Goal: Transaction & Acquisition: Purchase product/service

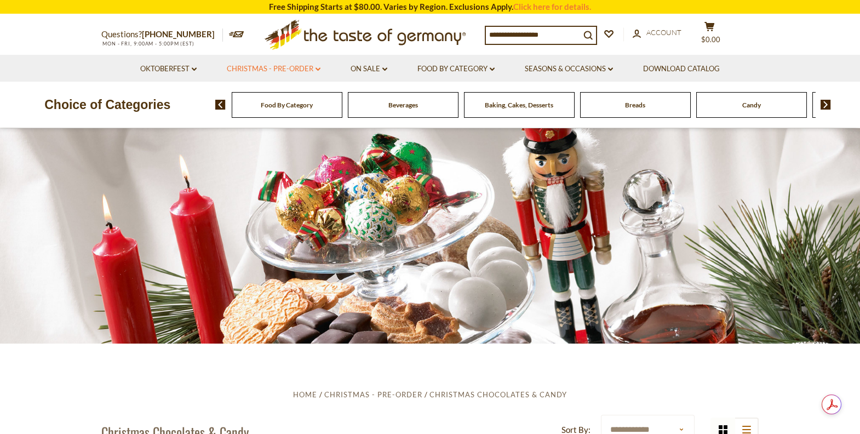
click at [313, 65] on link "Christmas - PRE-ORDER dropdown_arrow" at bounding box center [274, 69] width 94 height 12
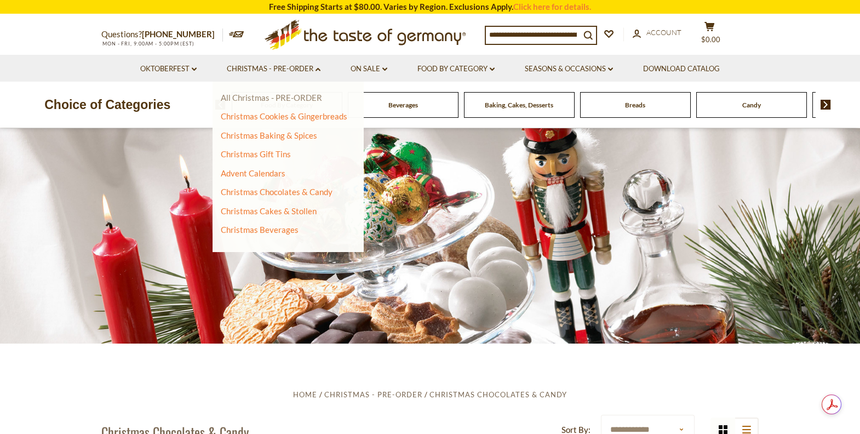
click at [306, 99] on link "All Christmas - PRE-ORDER" at bounding box center [271, 98] width 101 height 10
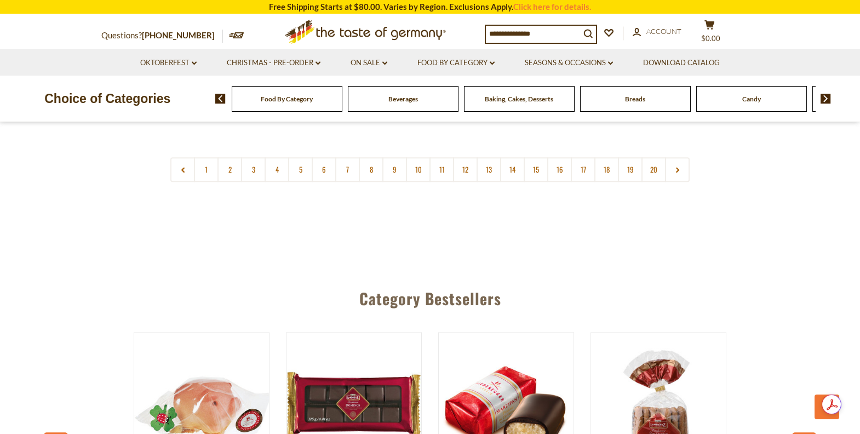
scroll to position [2935, 0]
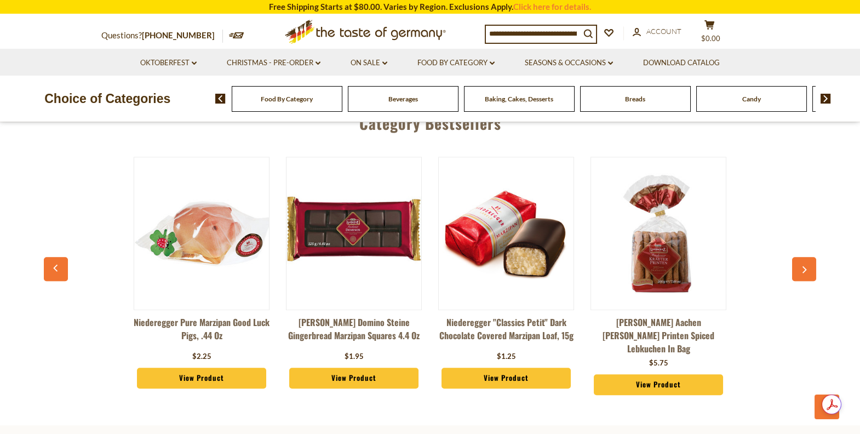
click at [368, 218] on img at bounding box center [353, 233] width 135 height 135
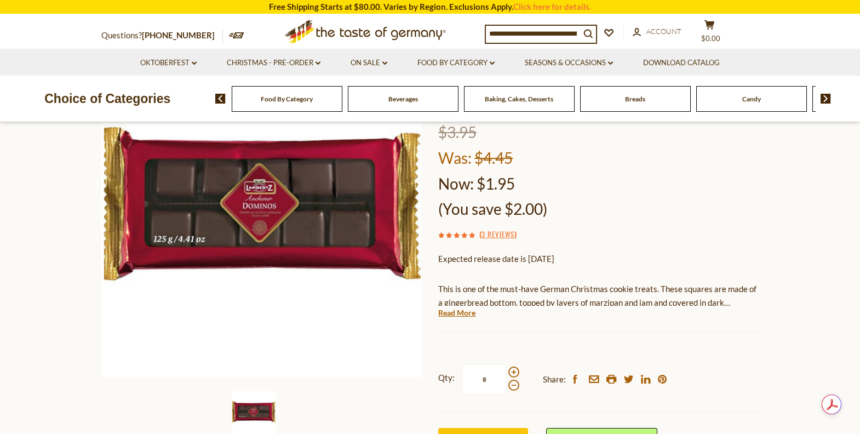
scroll to position [175, 0]
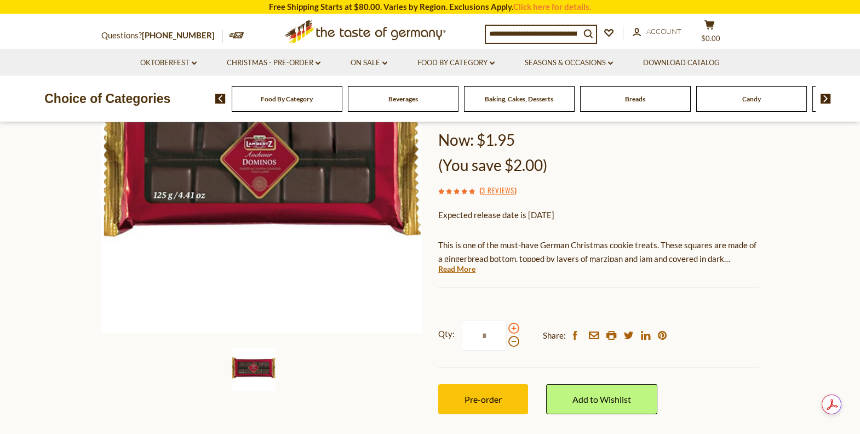
click at [510, 327] on span at bounding box center [513, 328] width 11 height 11
click at [507, 327] on input "*" at bounding box center [484, 335] width 45 height 30
type input "*"
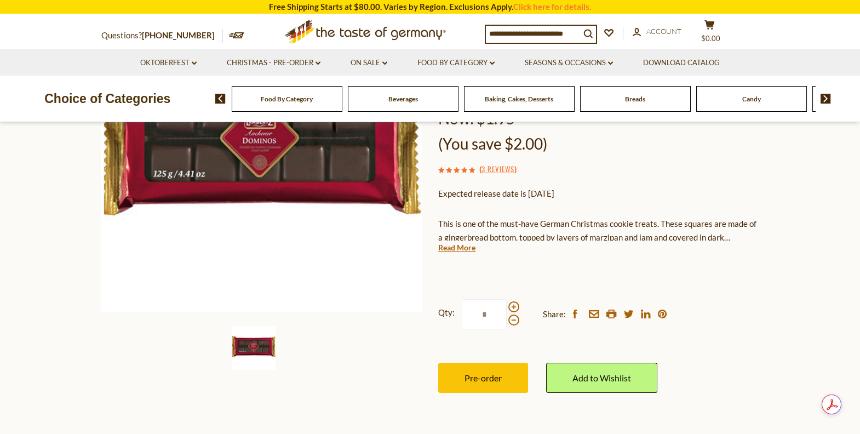
scroll to position [218, 0]
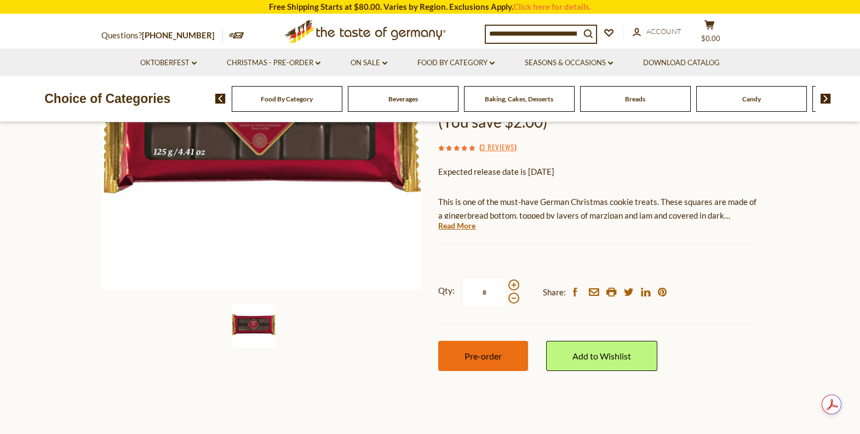
click at [476, 352] on span "Pre-order" at bounding box center [482, 355] width 37 height 10
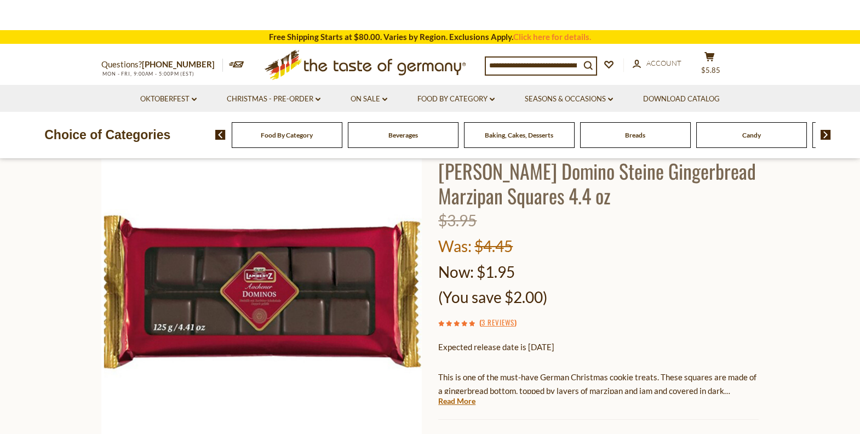
scroll to position [0, 0]
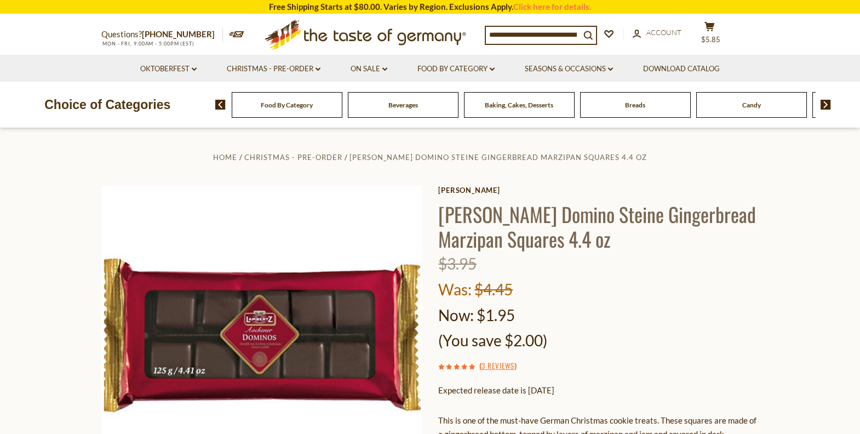
click at [520, 35] on input at bounding box center [533, 34] width 94 height 15
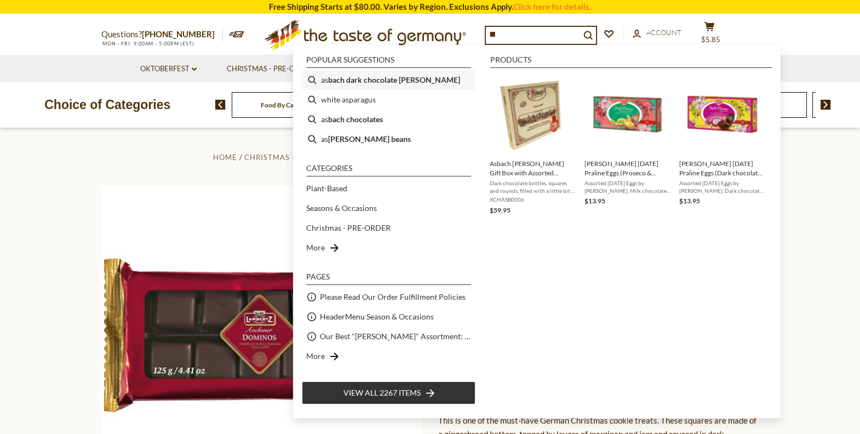
click at [354, 77] on b "bach dark chocolate brandy" at bounding box center [394, 79] width 132 height 13
type input "**********"
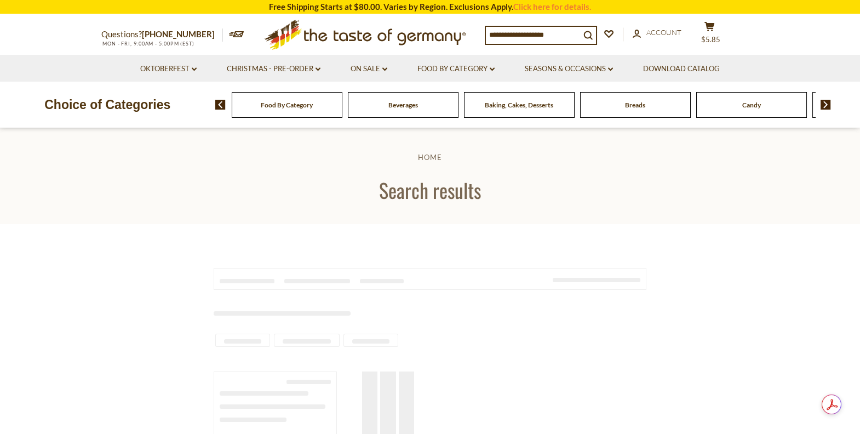
type input "**********"
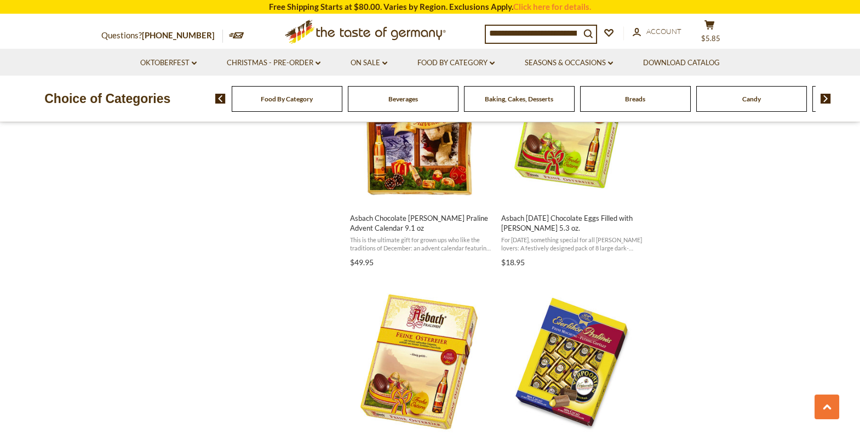
scroll to position [1489, 0]
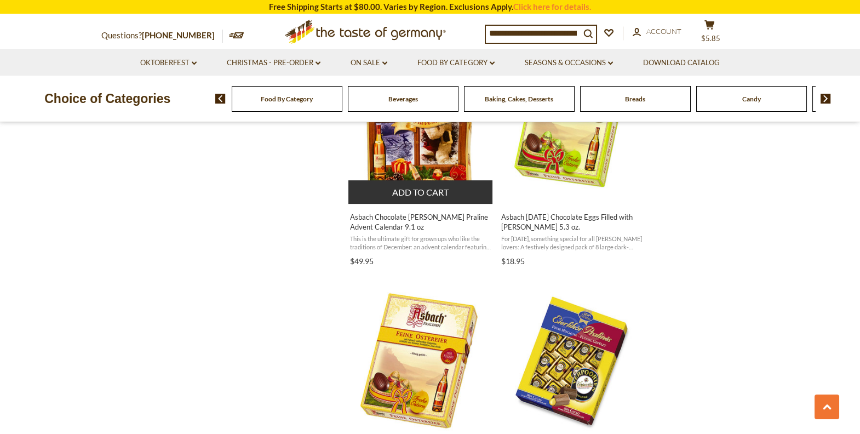
click at [437, 149] on img "Asbach Chocolate Brandy Praline Advent Calendar 9.1 oz" at bounding box center [420, 121] width 145 height 145
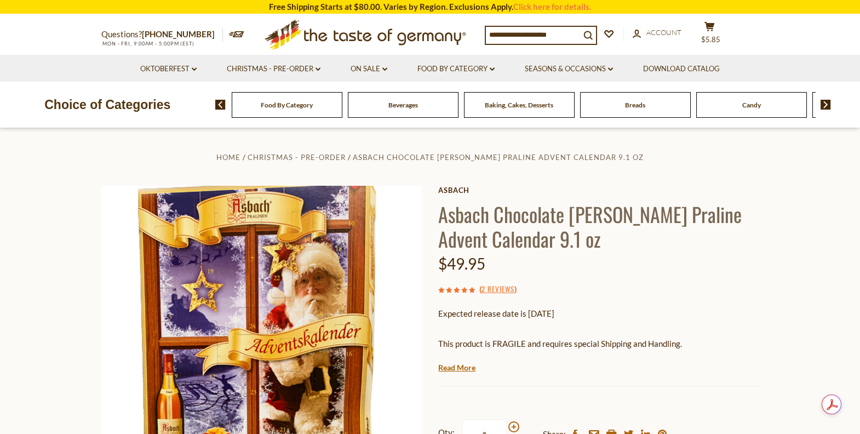
scroll to position [263, 0]
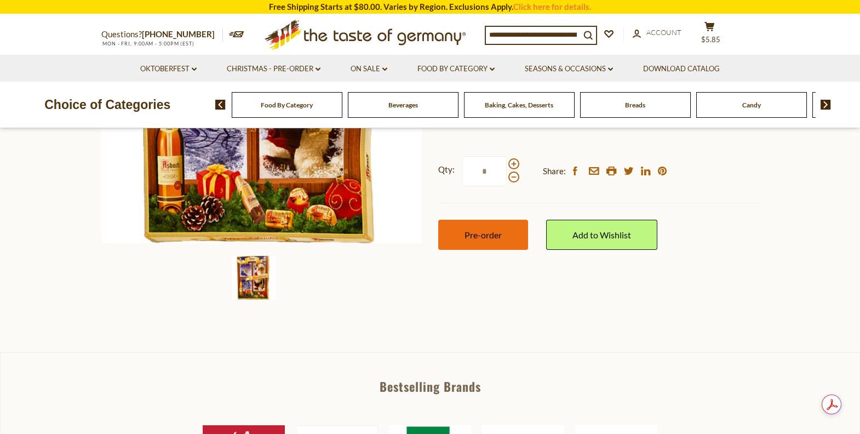
click at [488, 235] on span "Pre-order" at bounding box center [482, 234] width 37 height 10
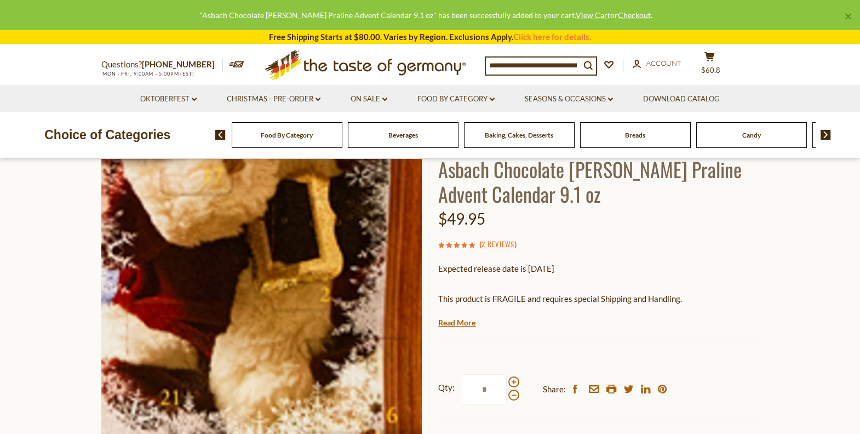
scroll to position [43, 0]
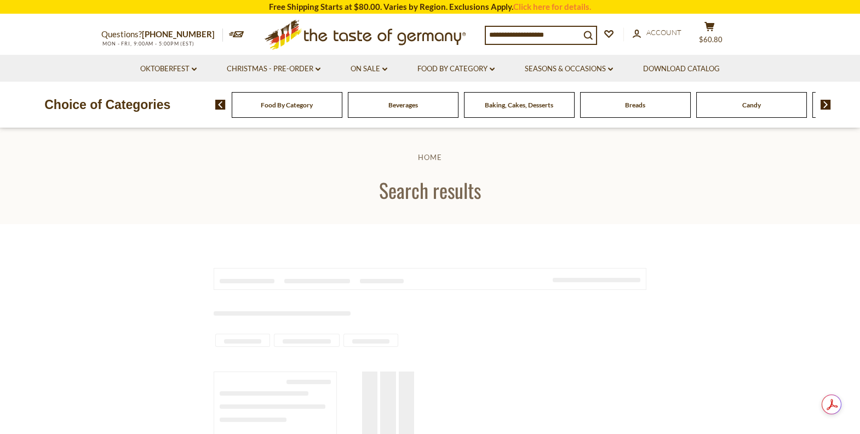
type input "**********"
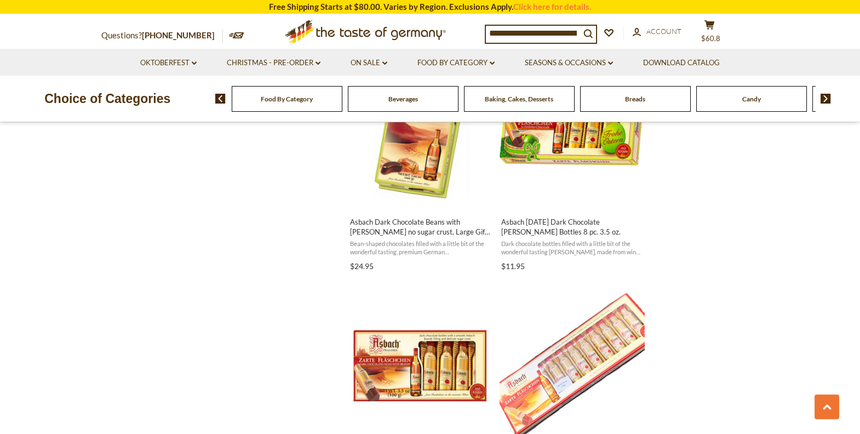
scroll to position [876, 0]
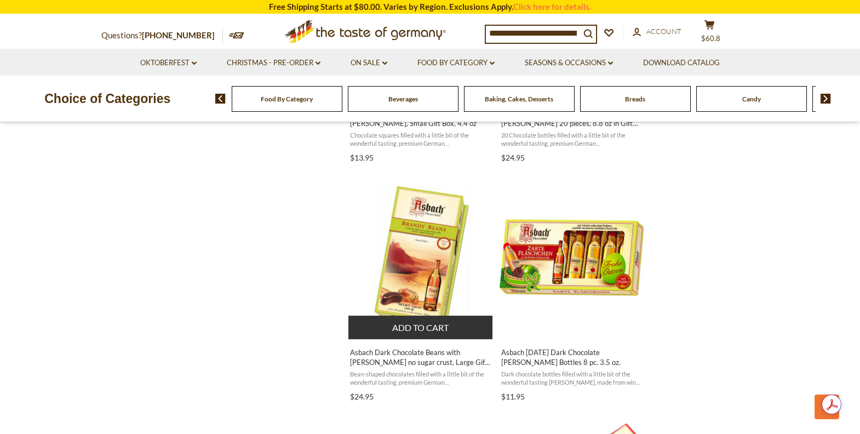
click at [428, 285] on img "Asbach Dark Chocolate Beans with Brandy no sugar crust, Large Gift Box 7.1 oz" at bounding box center [420, 257] width 145 height 145
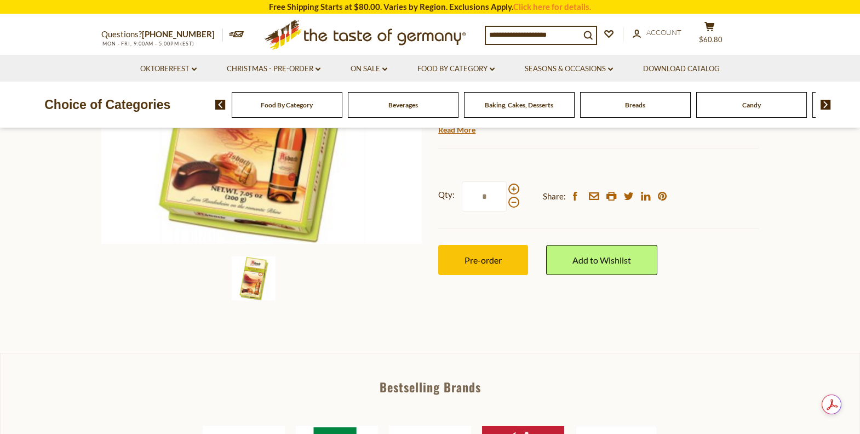
scroll to position [263, 0]
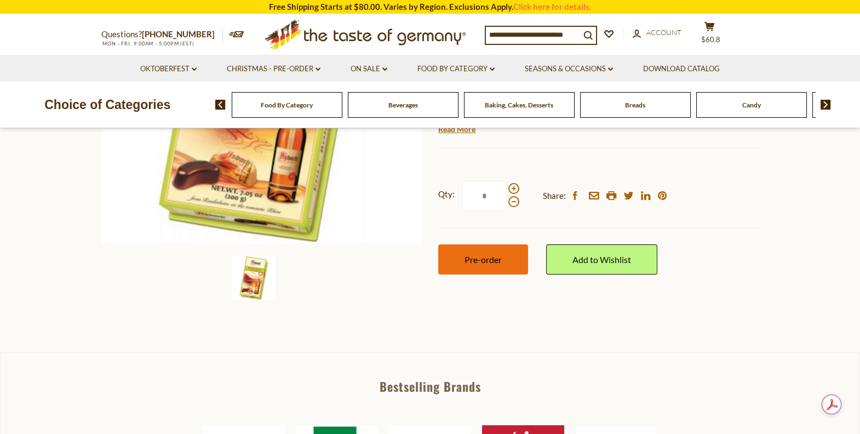
click at [510, 244] on button "Pre-order" at bounding box center [483, 259] width 90 height 30
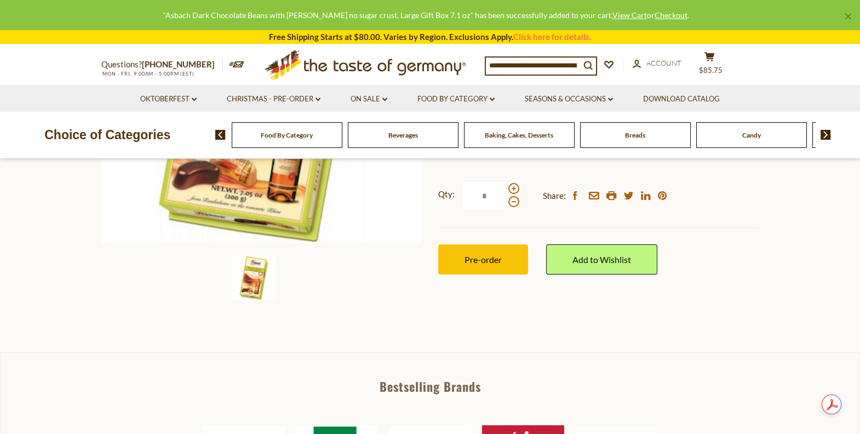
click at [515, 61] on input at bounding box center [533, 64] width 94 height 15
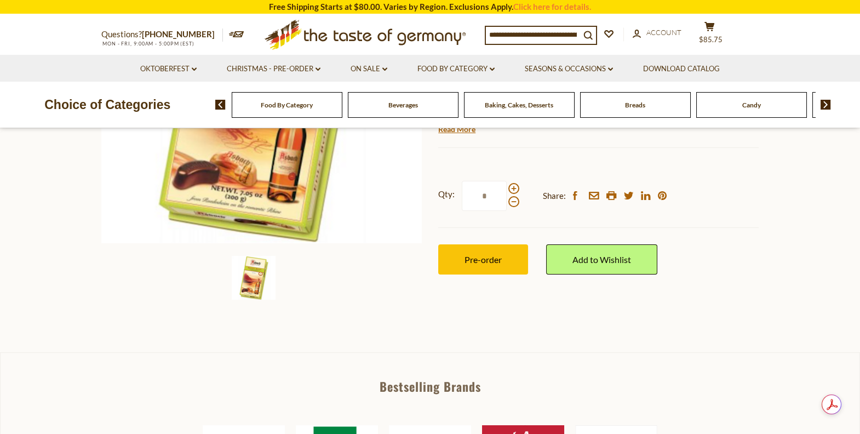
click at [507, 32] on input at bounding box center [533, 34] width 94 height 15
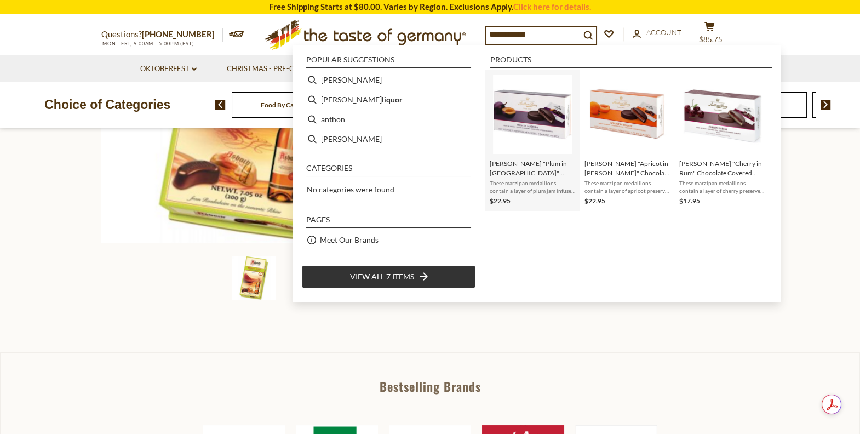
type input "**********"
click at [544, 133] on img "Instant Search Results" at bounding box center [532, 113] width 79 height 79
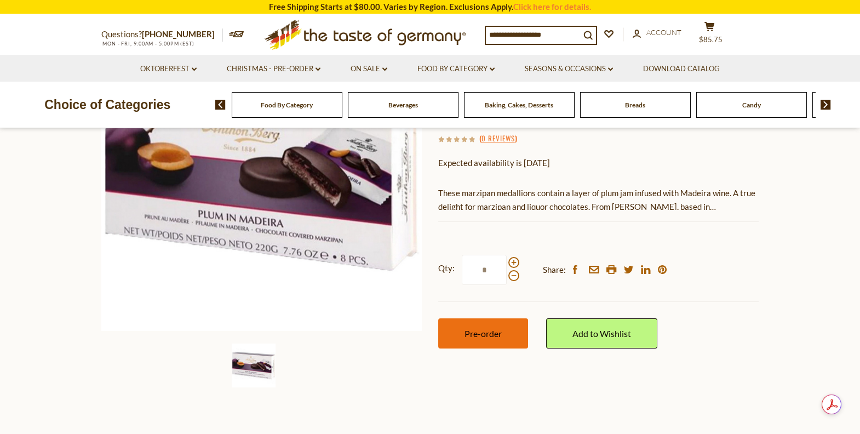
click at [493, 328] on span "Pre-order" at bounding box center [482, 333] width 37 height 10
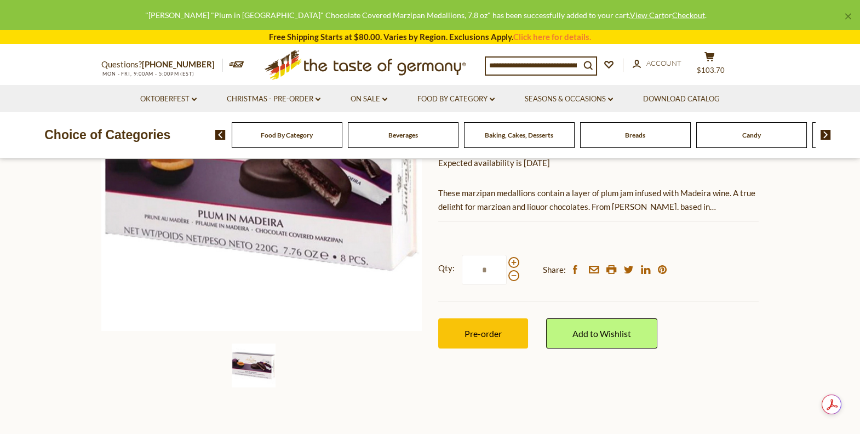
click at [531, 63] on input at bounding box center [533, 64] width 94 height 15
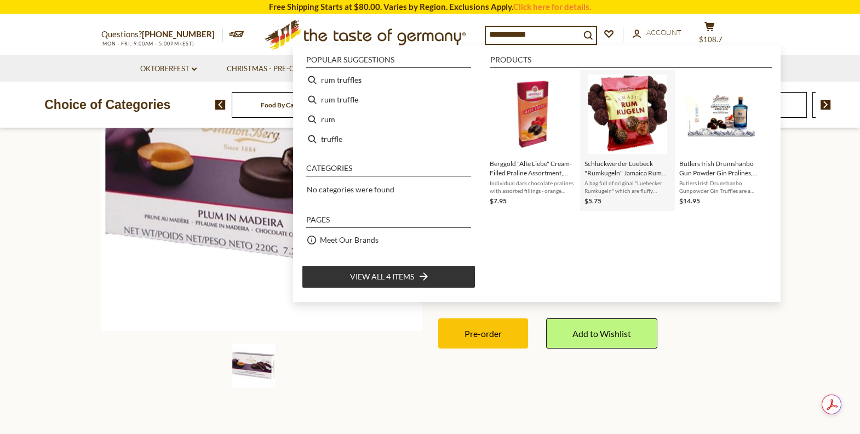
type input "**********"
click at [640, 102] on img "Instant Search Results" at bounding box center [627, 113] width 79 height 79
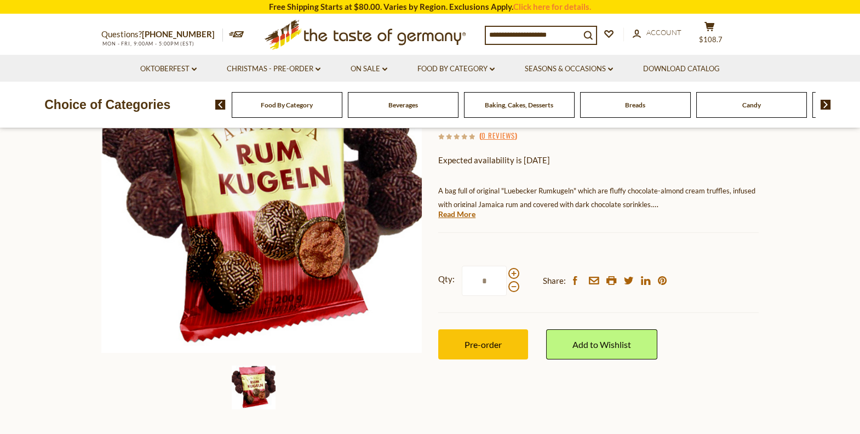
scroll to position [175, 0]
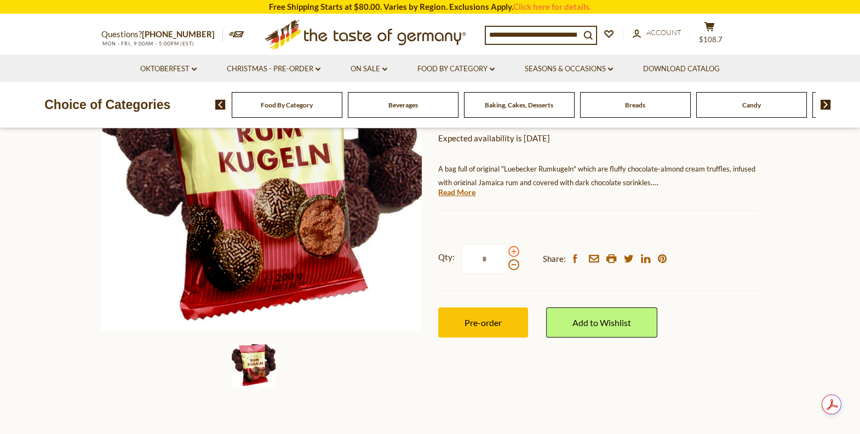
click at [511, 250] on span at bounding box center [513, 251] width 11 height 11
click at [507, 250] on input "*" at bounding box center [484, 259] width 45 height 30
type input "*"
click at [509, 317] on button "Pre-order" at bounding box center [483, 322] width 90 height 30
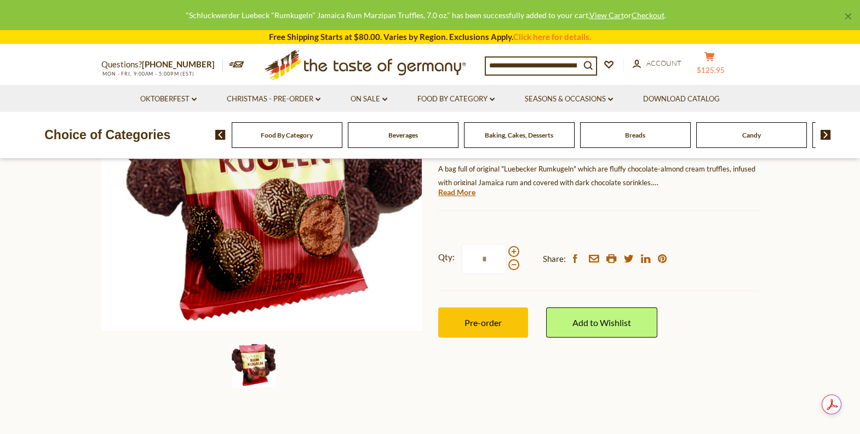
click at [726, 60] on button "cart $125.95" at bounding box center [709, 64] width 33 height 27
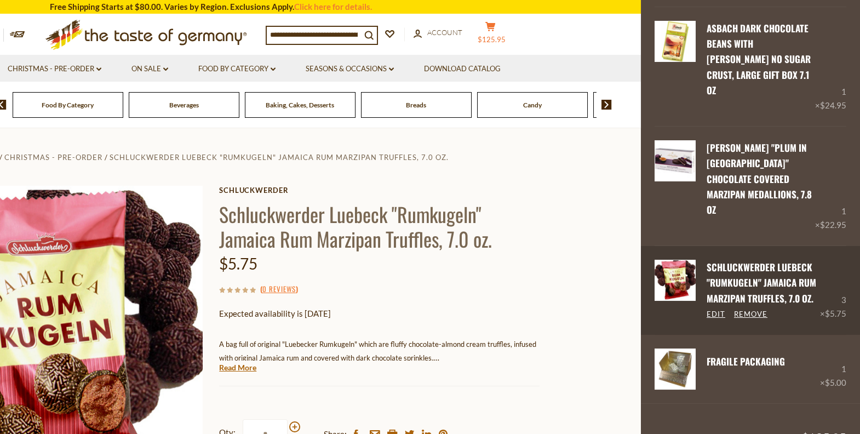
scroll to position [119, 0]
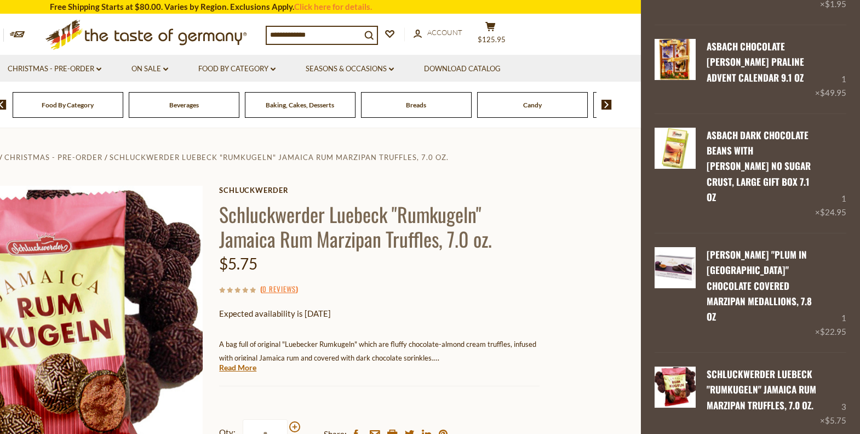
click at [96, 111] on div "Food By Category" at bounding box center [68, 105] width 111 height 26
click at [93, 64] on link "Christmas - PRE-ORDER dropdown_arrow" at bounding box center [55, 69] width 94 height 12
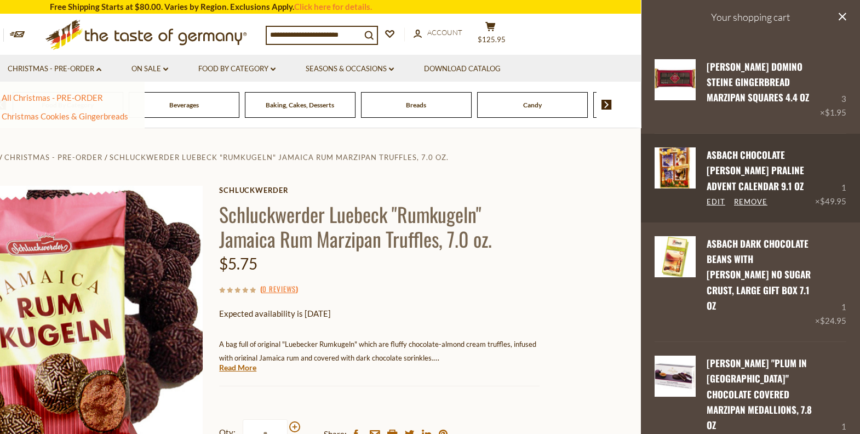
scroll to position [0, 0]
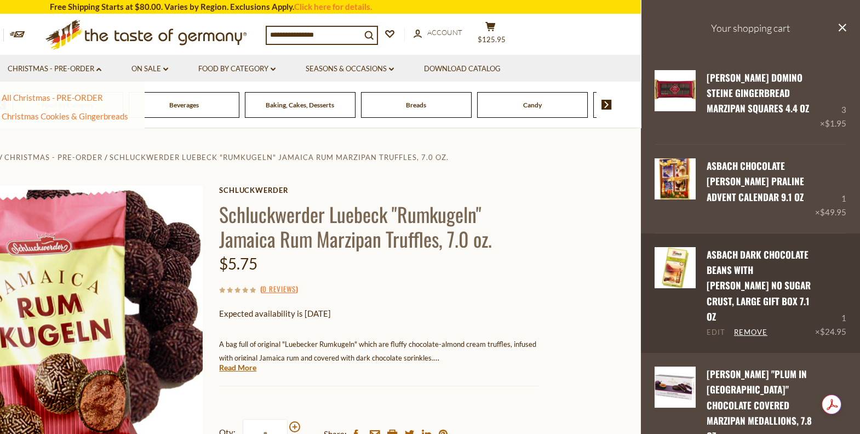
click at [706, 327] on link "Edit" at bounding box center [715, 332] width 19 height 10
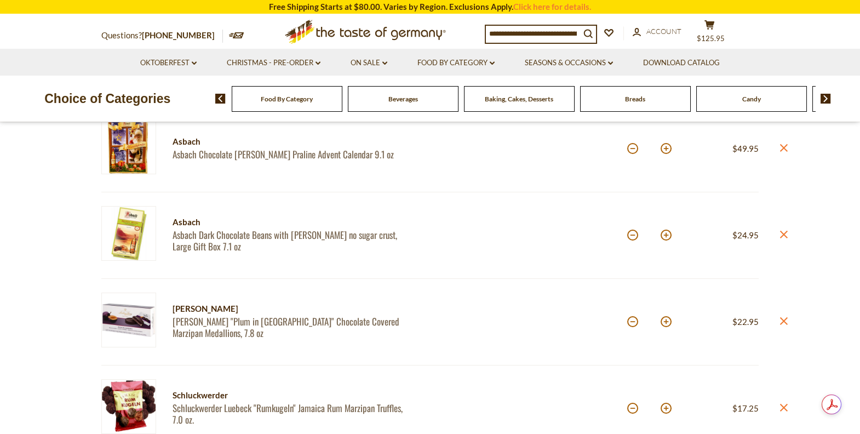
scroll to position [218, 0]
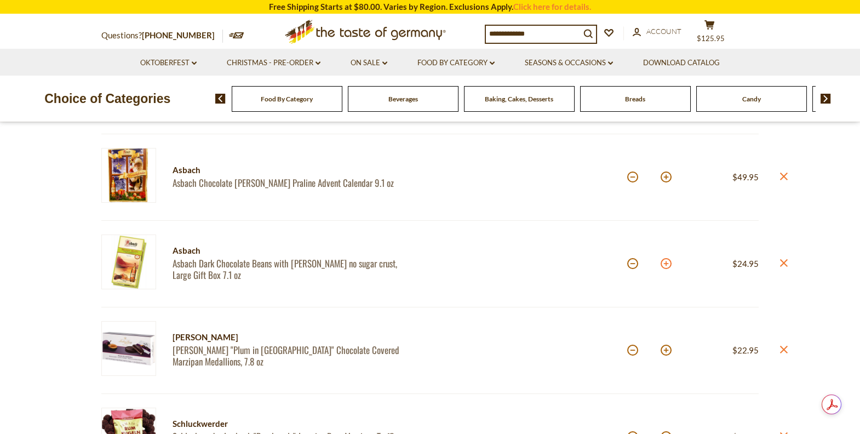
click at [664, 263] on button at bounding box center [665, 263] width 11 height 11
type input "*"
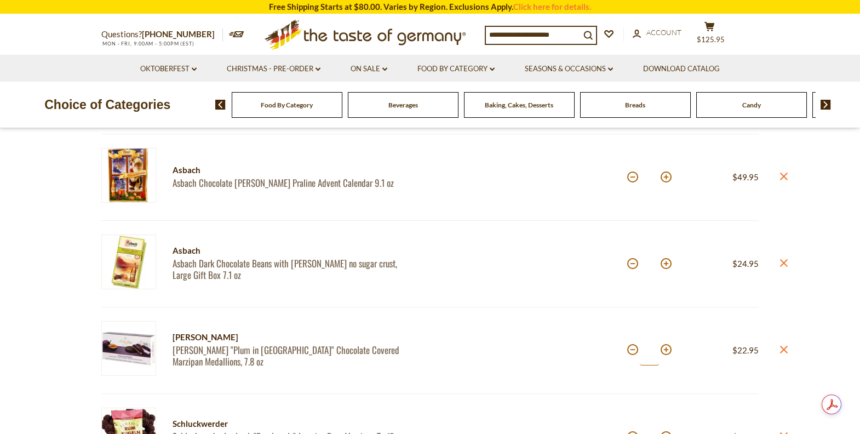
click at [658, 353] on input "*" at bounding box center [649, 350] width 19 height 30
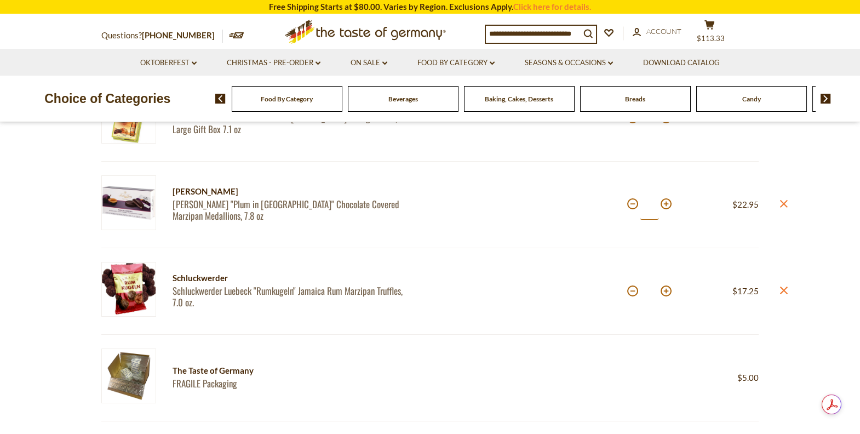
scroll to position [438, 0]
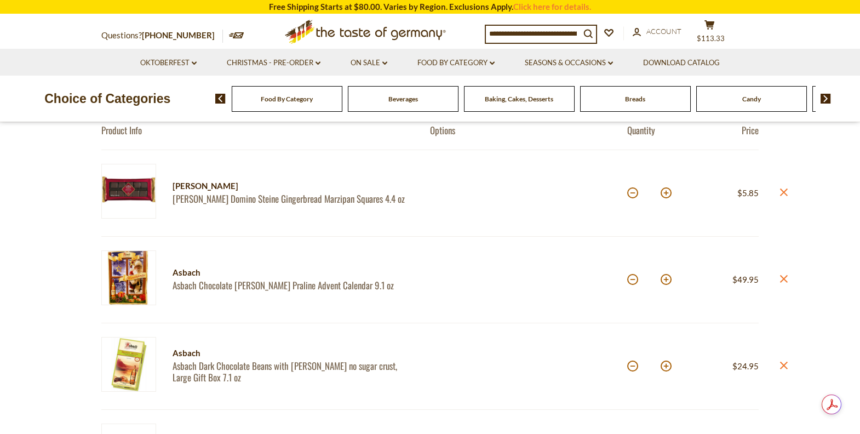
scroll to position [131, 0]
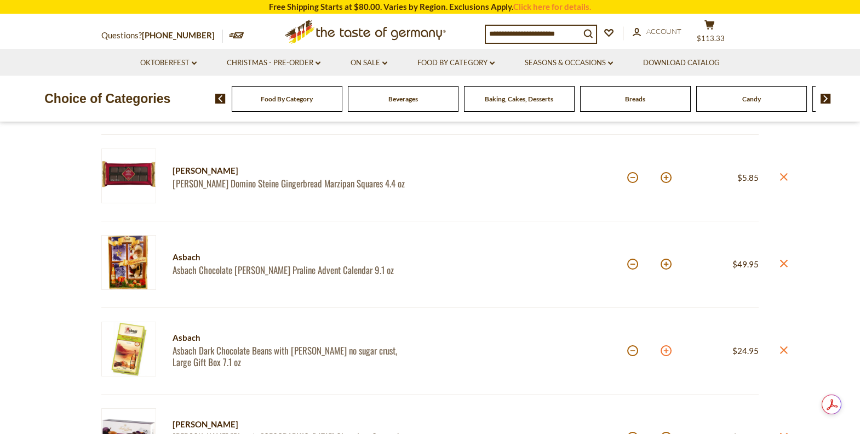
click at [661, 352] on button at bounding box center [665, 350] width 11 height 11
type input "*"
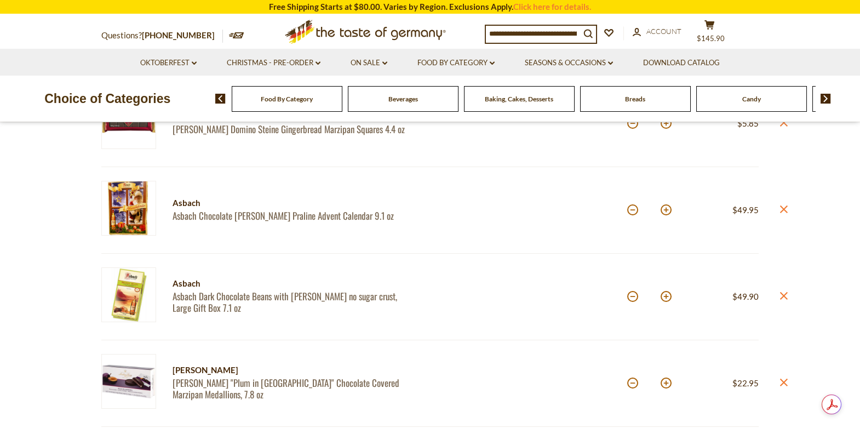
scroll to position [262, 0]
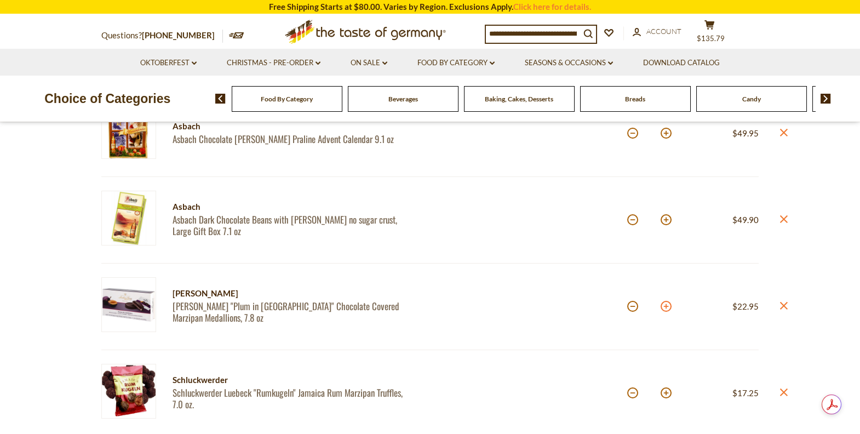
click at [668, 304] on button at bounding box center [665, 306] width 11 height 11
type input "*"
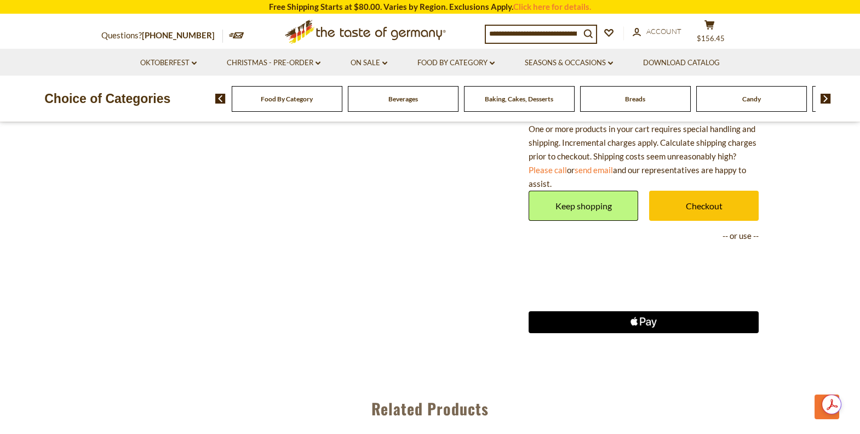
scroll to position [963, 0]
